Goal: Information Seeking & Learning: Check status

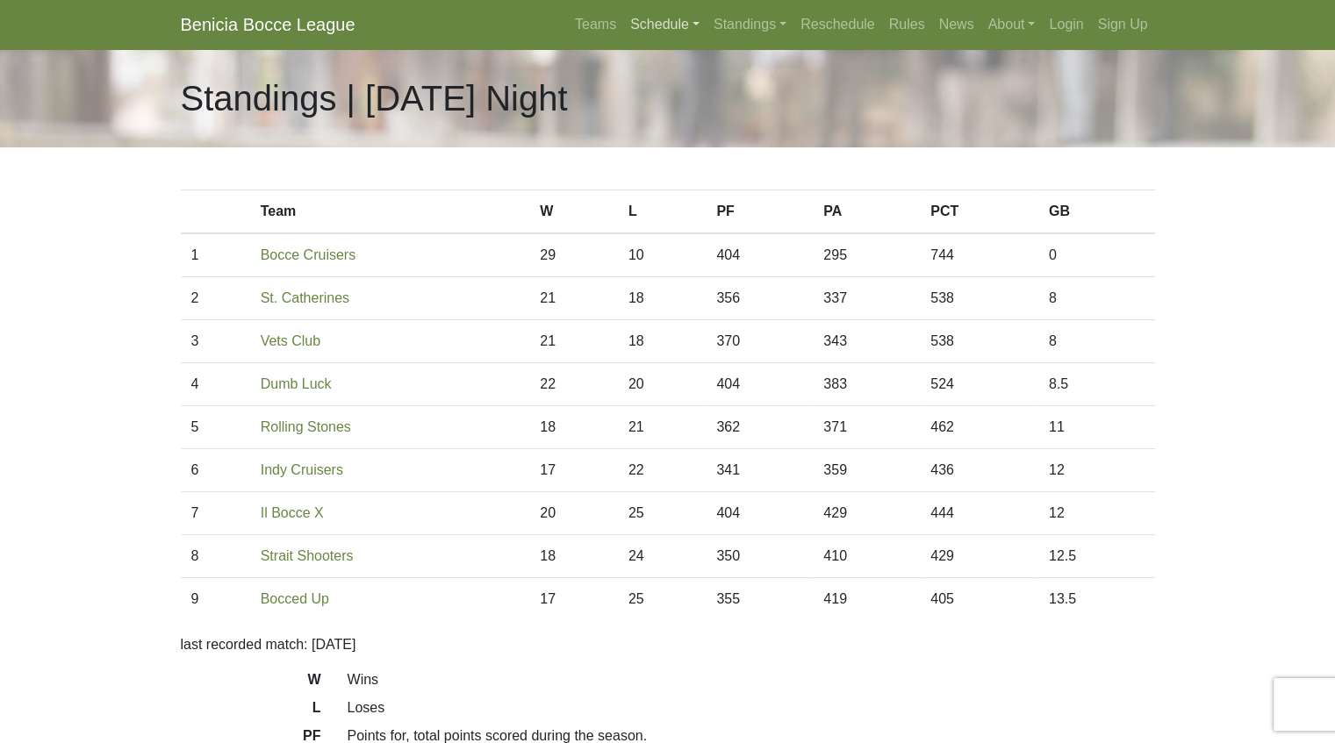
click at [656, 30] on link "Schedule" at bounding box center [664, 24] width 83 height 35
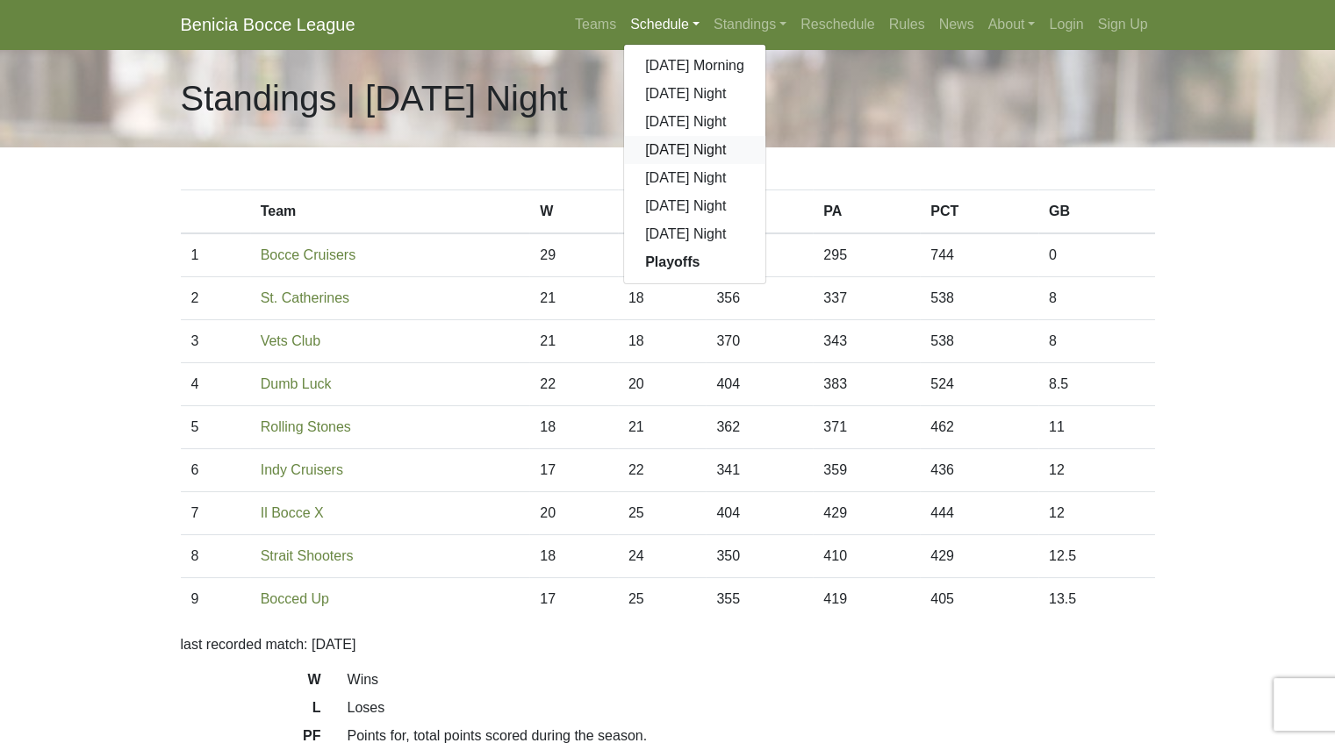
click at [702, 143] on link "[DATE] Night" at bounding box center [694, 150] width 141 height 28
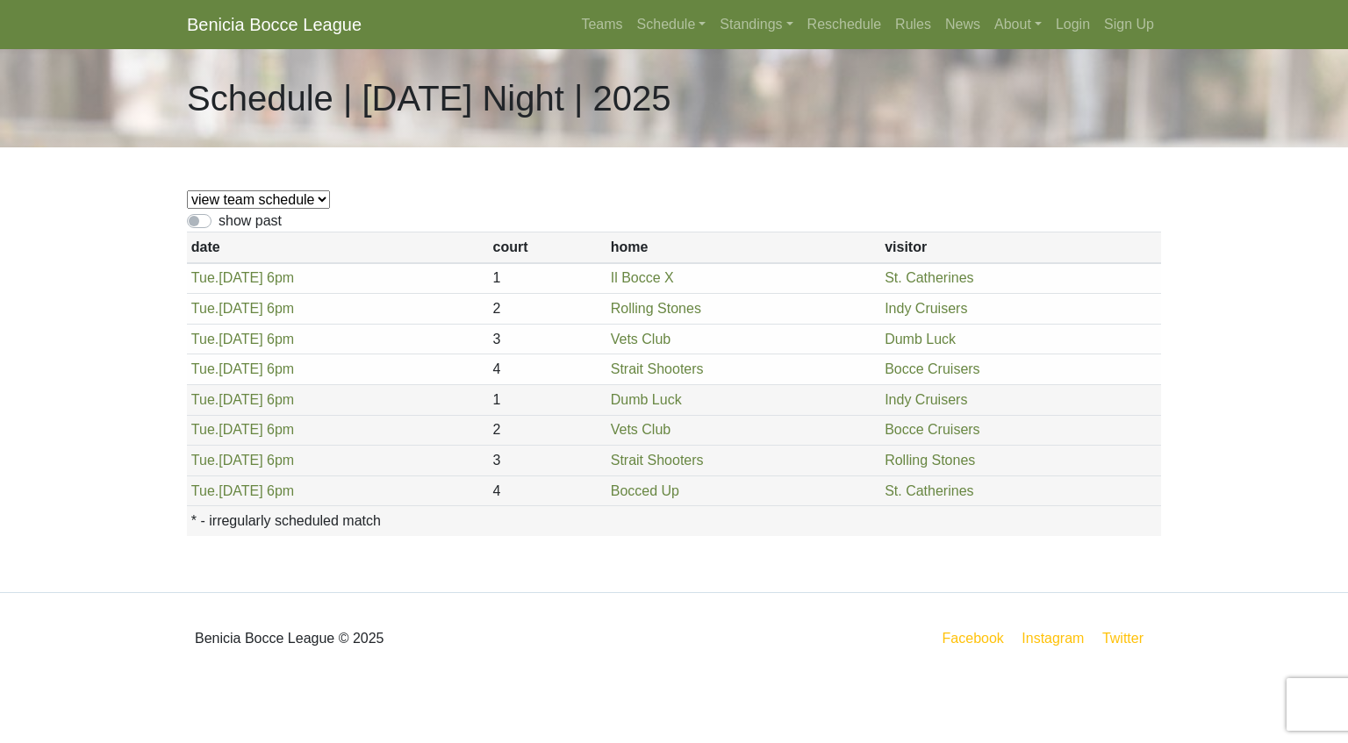
click at [284, 188] on div "view team schedule Indy Cruisers Il Bocce X Dumb Luck Rolling Stones Vets Club …" at bounding box center [674, 369] width 1000 height 445
click at [293, 206] on select "view team schedule Indy Cruisers Il Bocce X Dumb Luck Rolling Stones Vets Club …" at bounding box center [258, 199] width 143 height 18
click at [421, 202] on div "view team schedule Indy Cruisers Il Bocce X Dumb Luck Rolling Stones Vets Club …" at bounding box center [674, 369] width 1000 height 445
click at [764, 27] on link "Standings" at bounding box center [755, 24] width 87 height 35
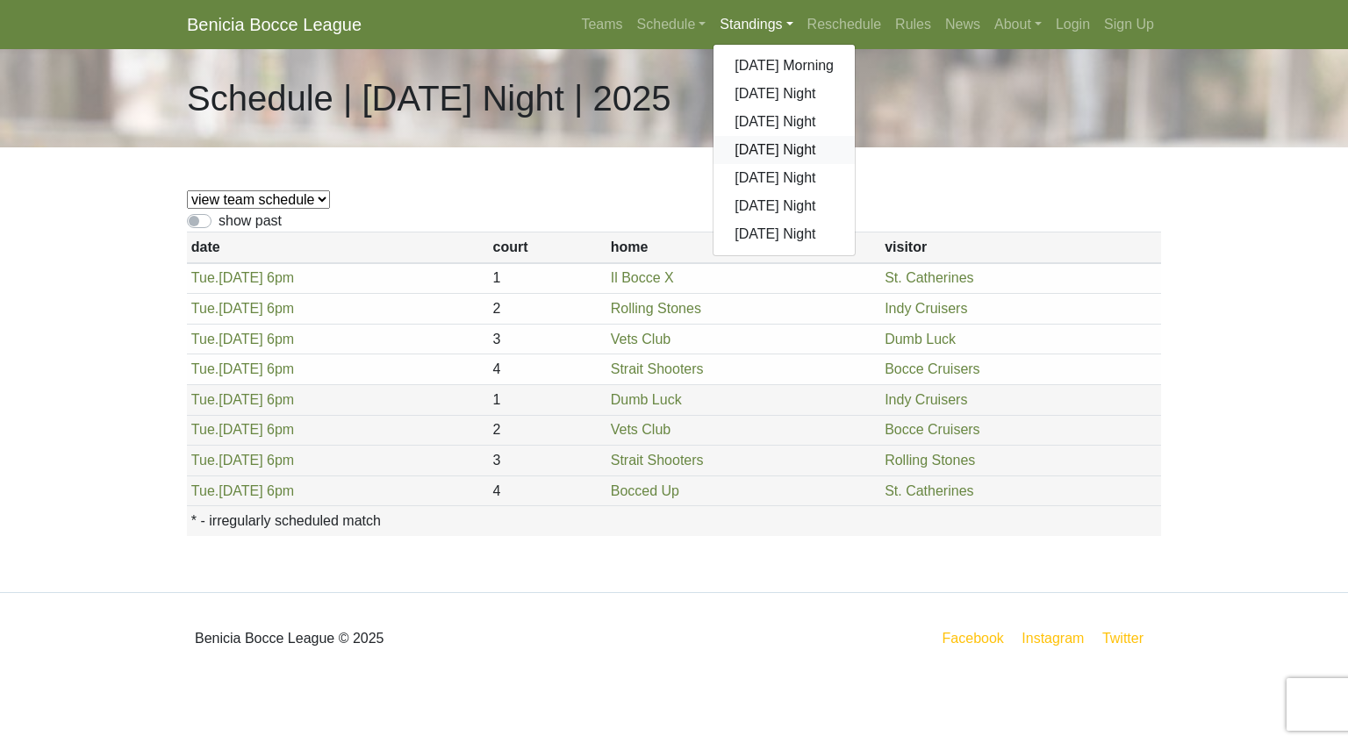
click at [761, 145] on link "[DATE] Night" at bounding box center [783, 150] width 141 height 28
